Goal: Check status: Check status

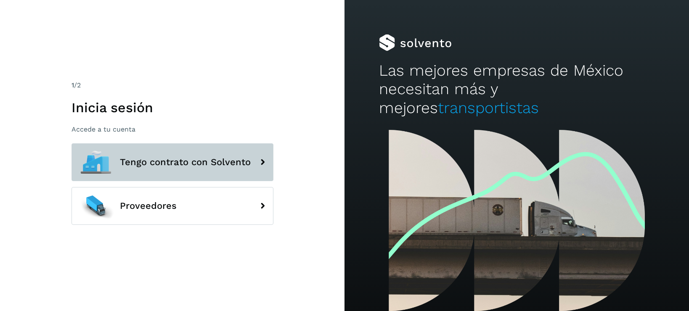
click at [184, 164] on span "Tengo contrato con Solvento" at bounding box center [185, 162] width 131 height 10
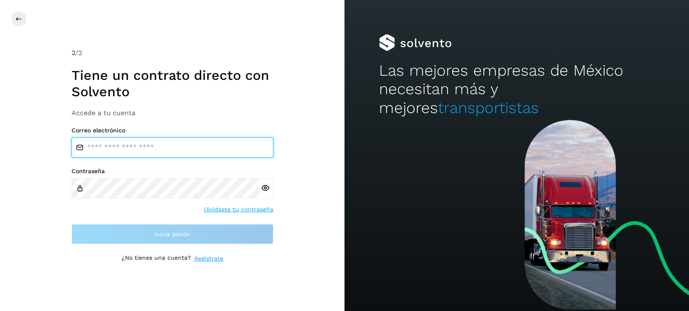
type input "**********"
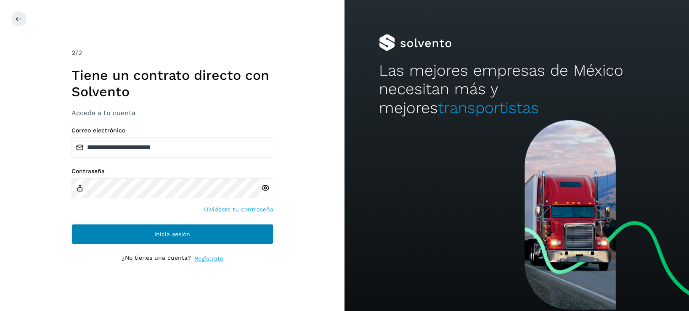
click at [162, 228] on button "Inicia sesión" at bounding box center [172, 234] width 202 height 20
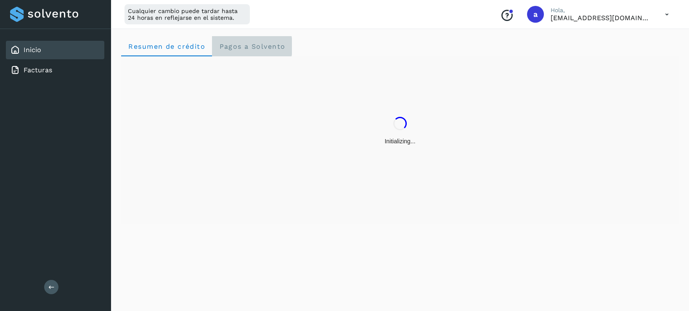
click at [252, 51] on Solvento "Pagos a Solvento" at bounding box center [252, 46] width 80 height 20
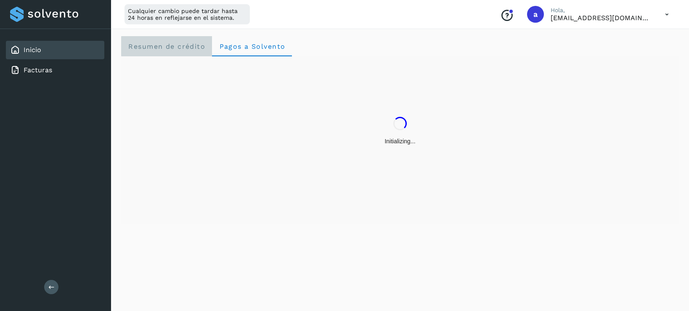
click at [183, 48] on span "Resumen de crédito" at bounding box center [166, 46] width 77 height 8
click at [36, 50] on link "Inicio" at bounding box center [33, 50] width 18 height 8
click at [40, 46] on link "Inicio" at bounding box center [33, 50] width 18 height 8
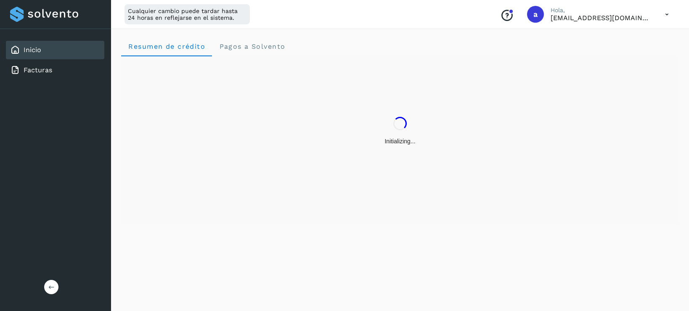
click at [50, 284] on icon at bounding box center [51, 287] width 6 height 6
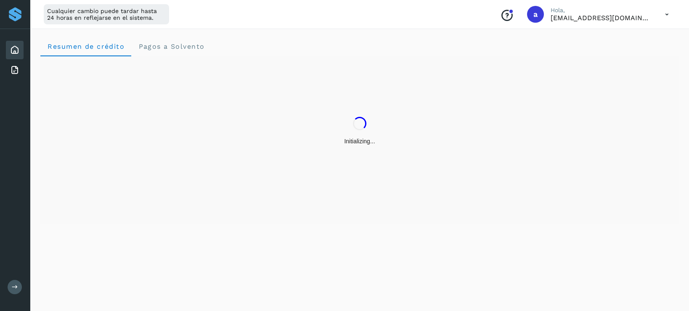
click at [563, 18] on p "[EMAIL_ADDRESS][DOMAIN_NAME]" at bounding box center [600, 18] width 101 height 8
